Goal: Transaction & Acquisition: Purchase product/service

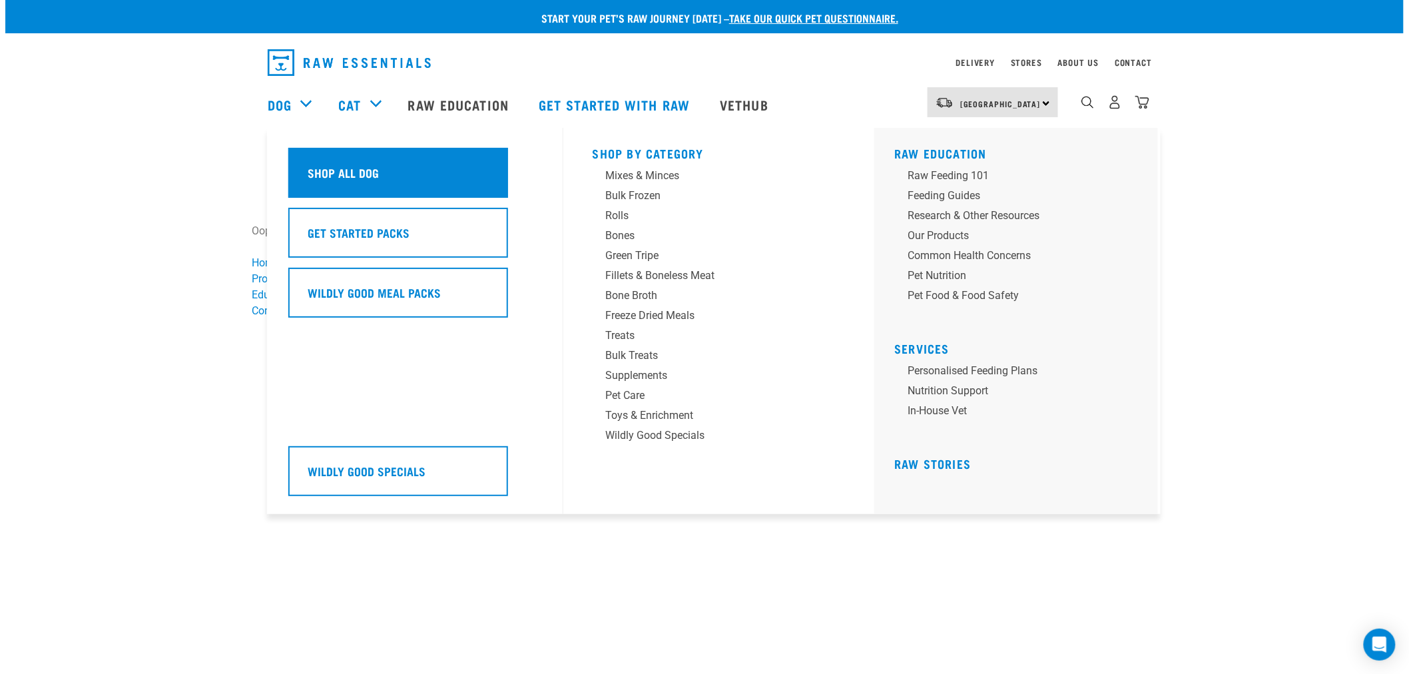
click at [354, 165] on h5 "Shop All Dog" at bounding box center [343, 172] width 71 height 17
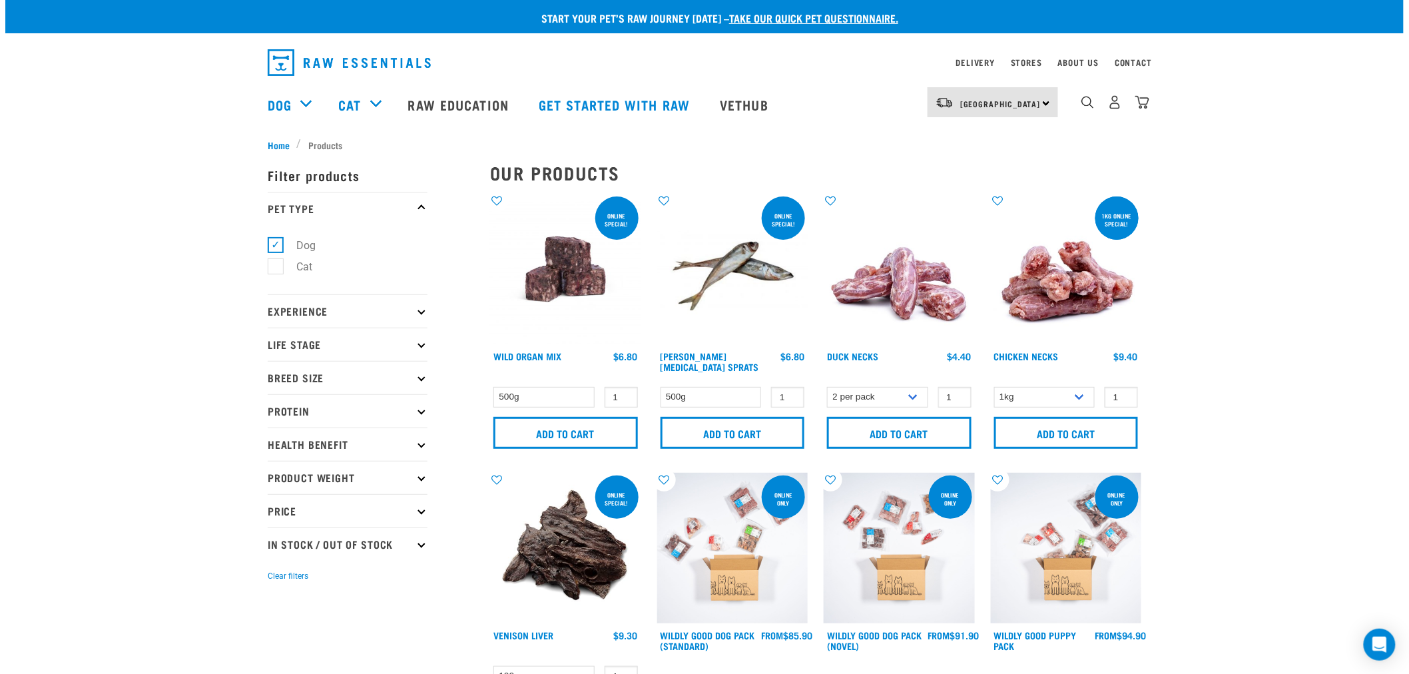
click at [275, 246] on label "Dog" at bounding box center [298, 245] width 46 height 17
click at [270, 246] on input "Dog" at bounding box center [272, 242] width 9 height 9
checkbox input "false"
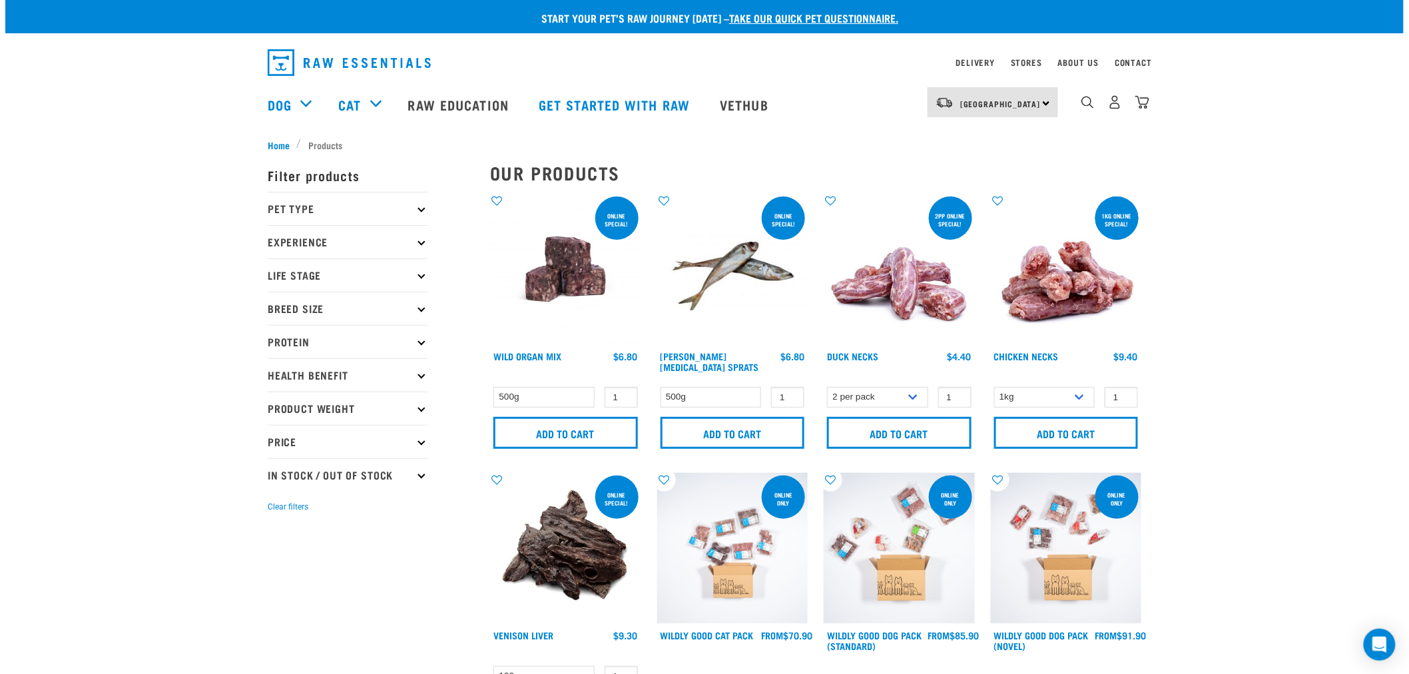
click at [931, 270] on img at bounding box center [899, 269] width 151 height 151
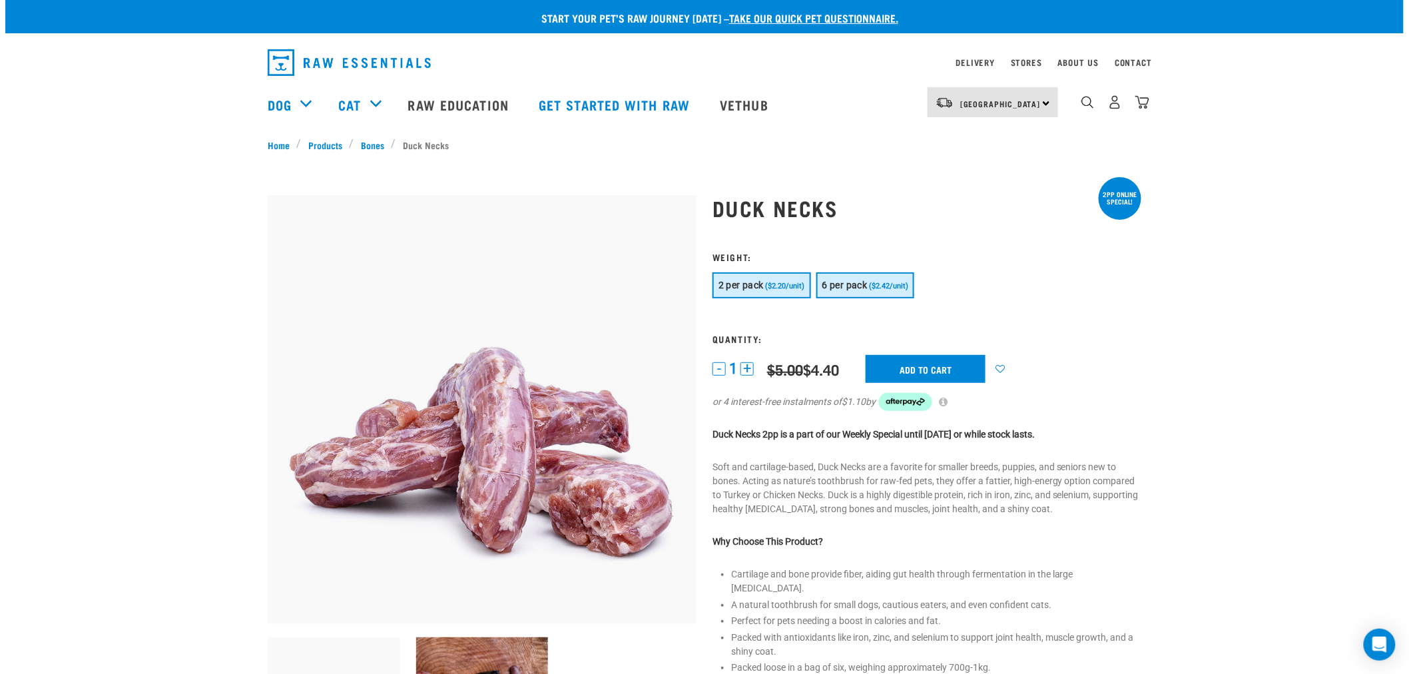
click at [853, 284] on span "6 per pack" at bounding box center [845, 285] width 45 height 11
click at [783, 271] on form "1 -" at bounding box center [927, 340] width 429 height 176
click at [848, 282] on span "6 per pack" at bounding box center [845, 285] width 45 height 11
click at [777, 277] on button "2 per pack ($2.20/unit)" at bounding box center [762, 285] width 99 height 26
click at [851, 287] on span "6 per pack" at bounding box center [845, 285] width 45 height 11
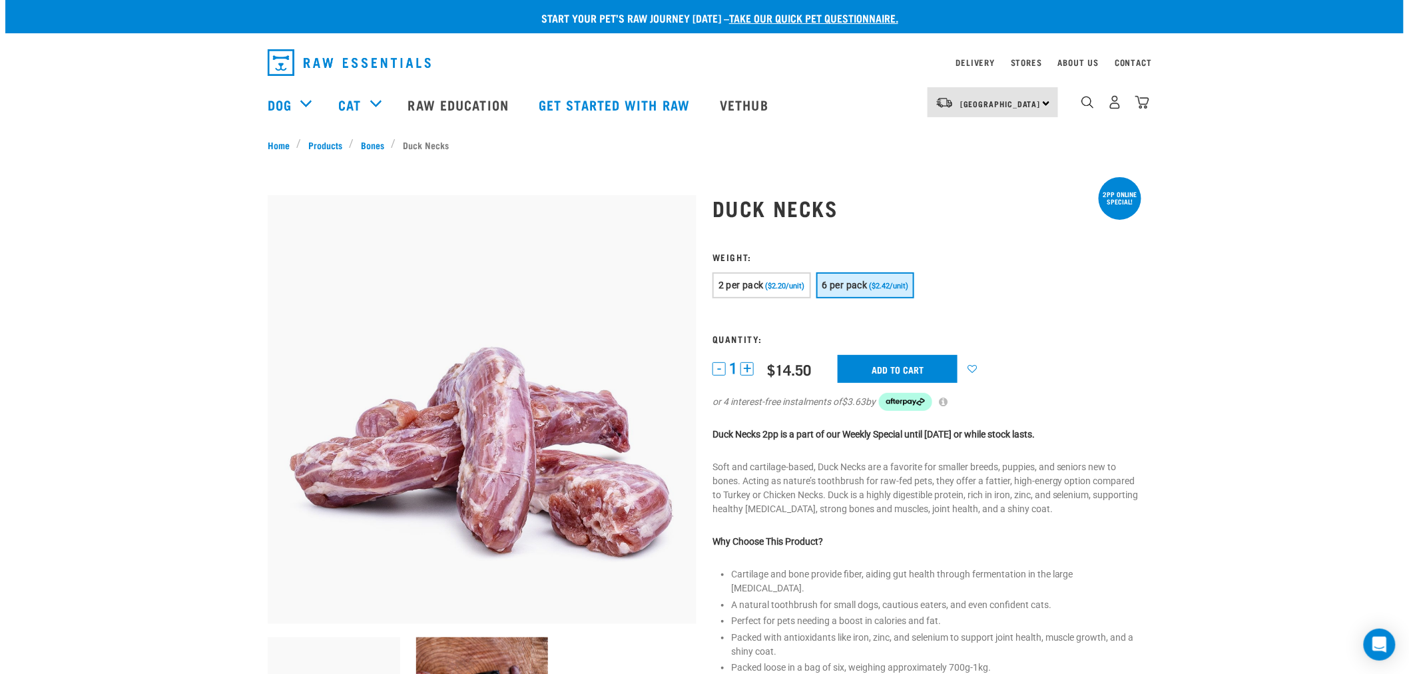
click at [751, 270] on form "1 -" at bounding box center [927, 340] width 429 height 176
click at [749, 289] on span "2 per pack" at bounding box center [741, 285] width 45 height 11
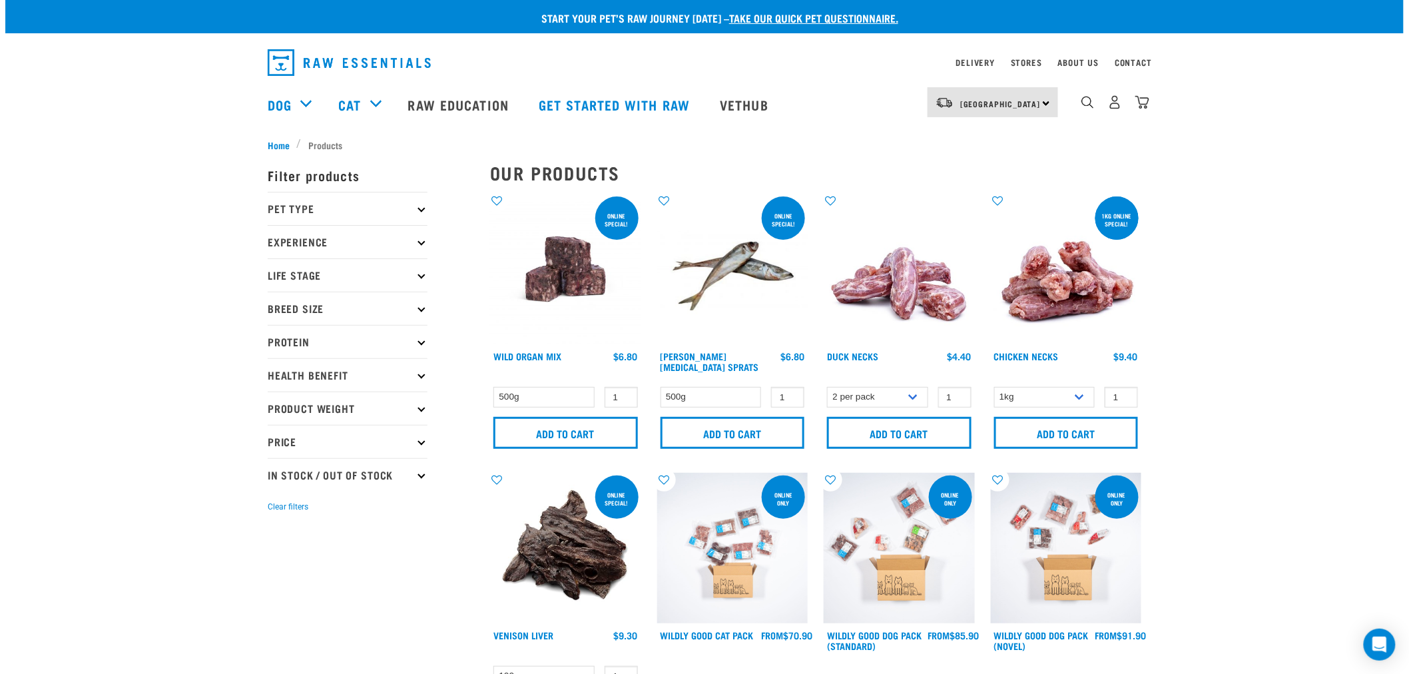
click at [550, 253] on img at bounding box center [565, 269] width 151 height 151
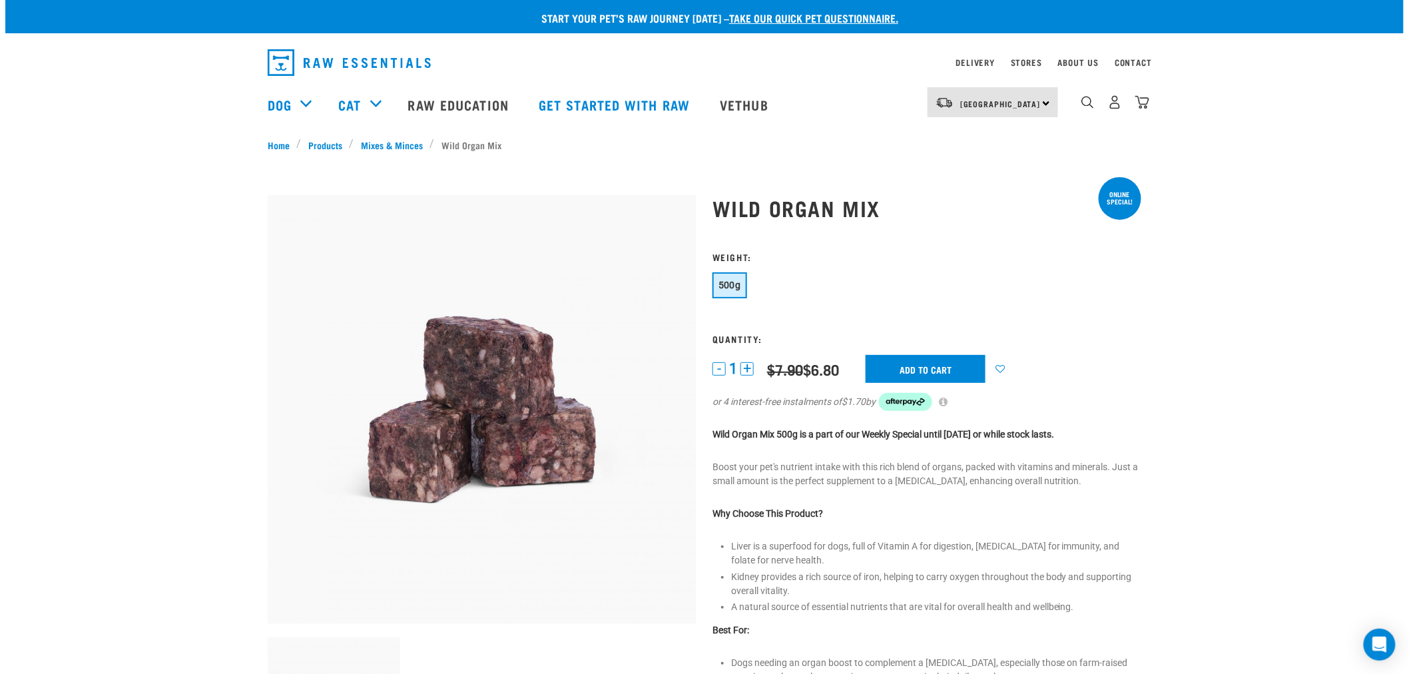
click at [906, 260] on h3 "Weight:" at bounding box center [927, 257] width 429 height 10
drag, startPoint x: 907, startPoint y: 260, endPoint x: 884, endPoint y: 264, distance: 23.5
click at [903, 262] on form "500g" at bounding box center [927, 340] width 429 height 176
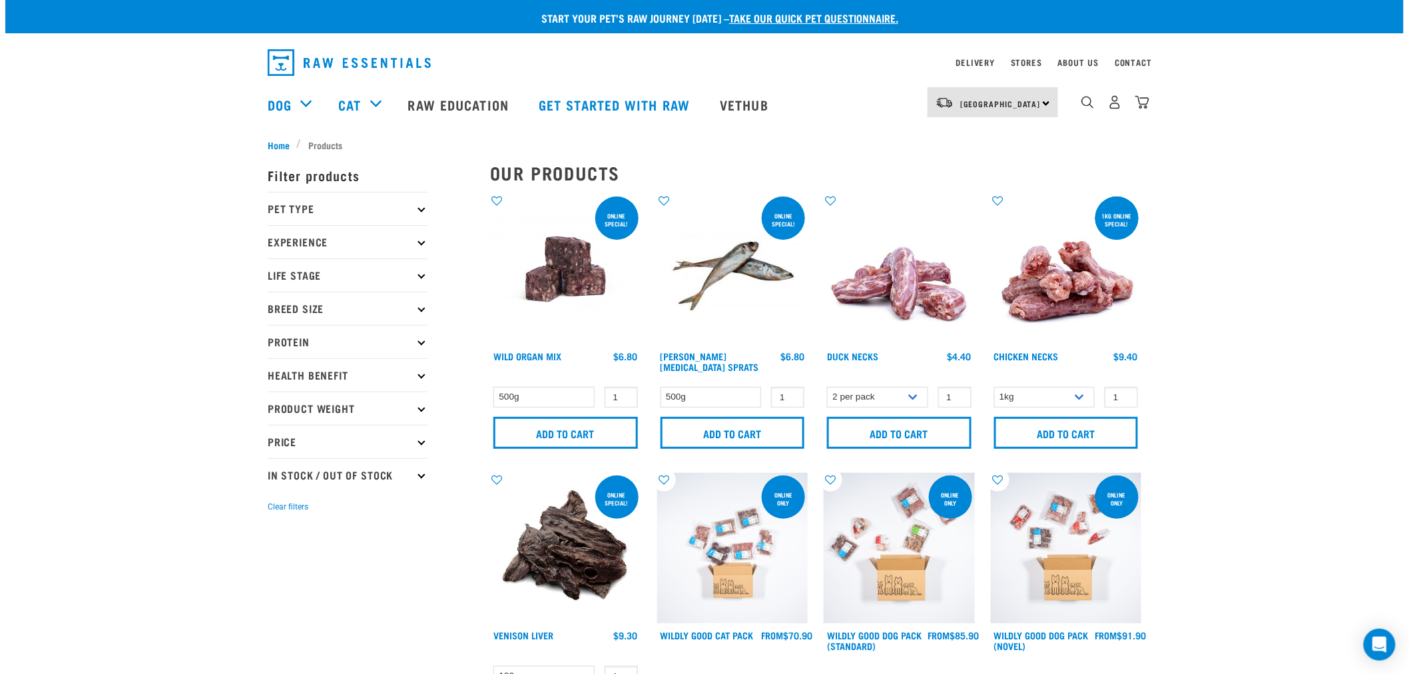
click at [1061, 276] on img at bounding box center [1066, 269] width 151 height 151
click at [901, 276] on img at bounding box center [899, 269] width 151 height 151
